Goal: Communication & Community: Share content

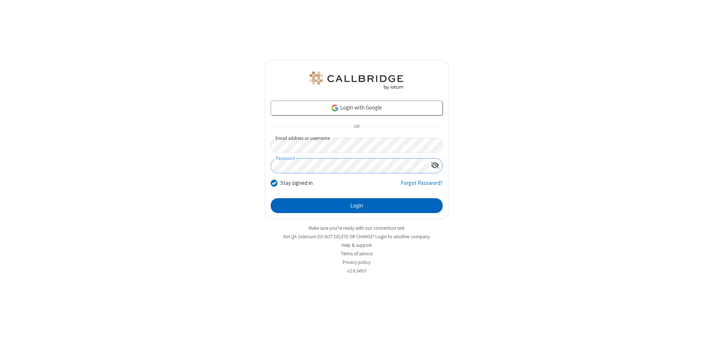
click at [357, 206] on button "Login" at bounding box center [357, 205] width 172 height 15
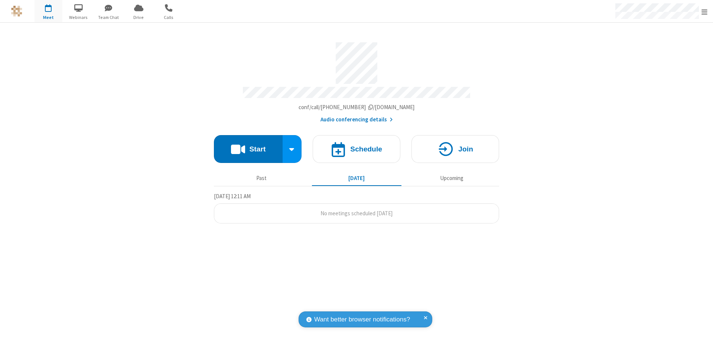
click at [248, 146] on button "Start" at bounding box center [248, 149] width 69 height 28
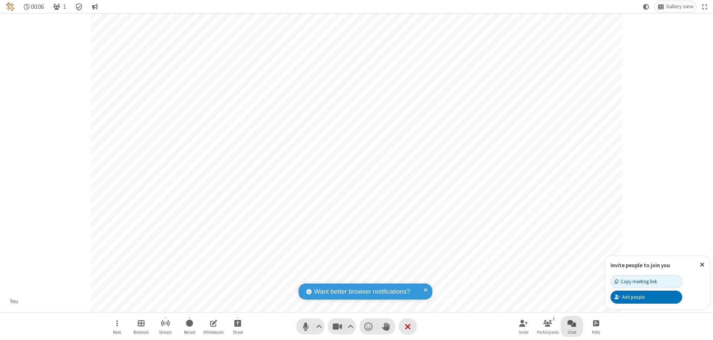
click at [572, 323] on span "Open chat" at bounding box center [572, 323] width 9 height 9
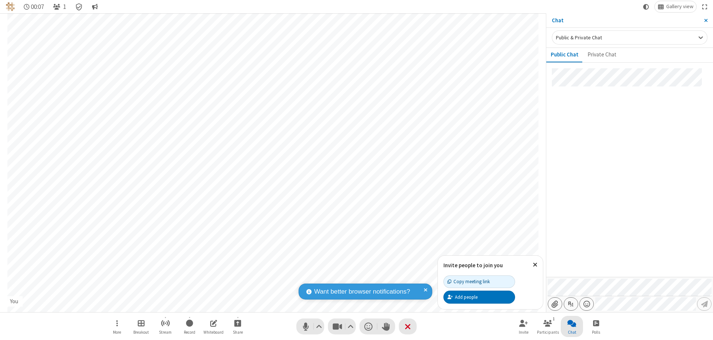
type input "C:\fakepath\doc_test.docx"
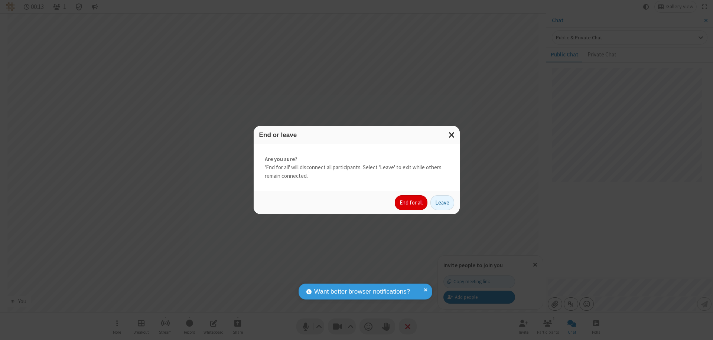
click at [412, 203] on button "End for all" at bounding box center [411, 202] width 33 height 15
